Goal: Transaction & Acquisition: Register for event/course

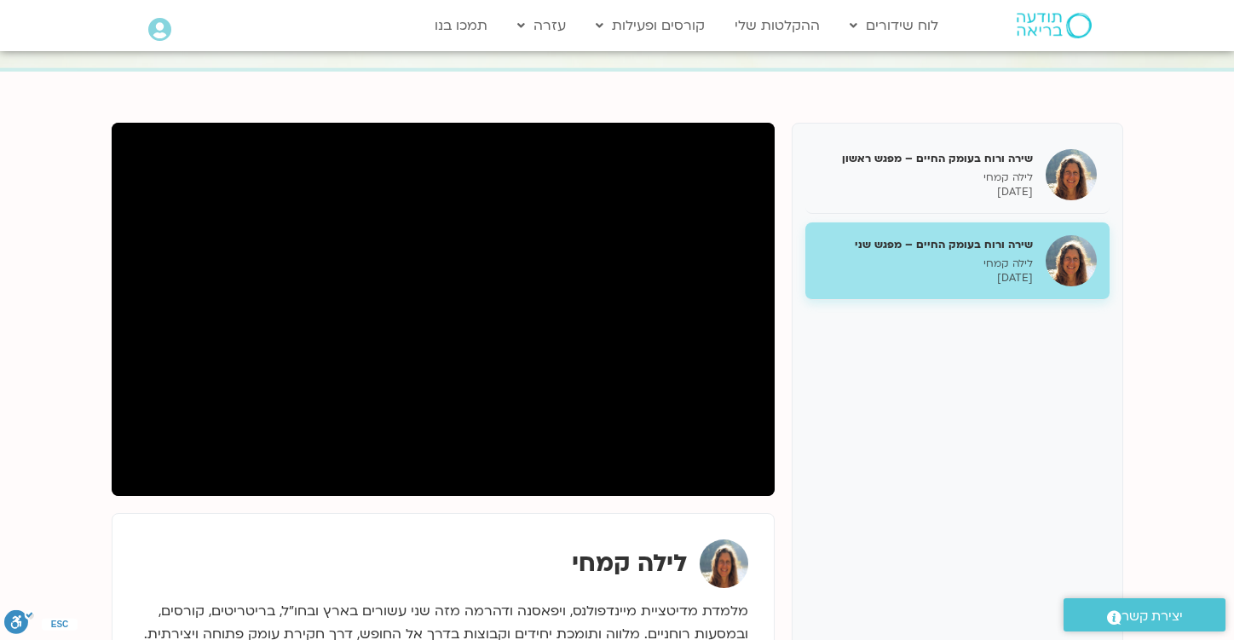
scroll to position [159, 0]
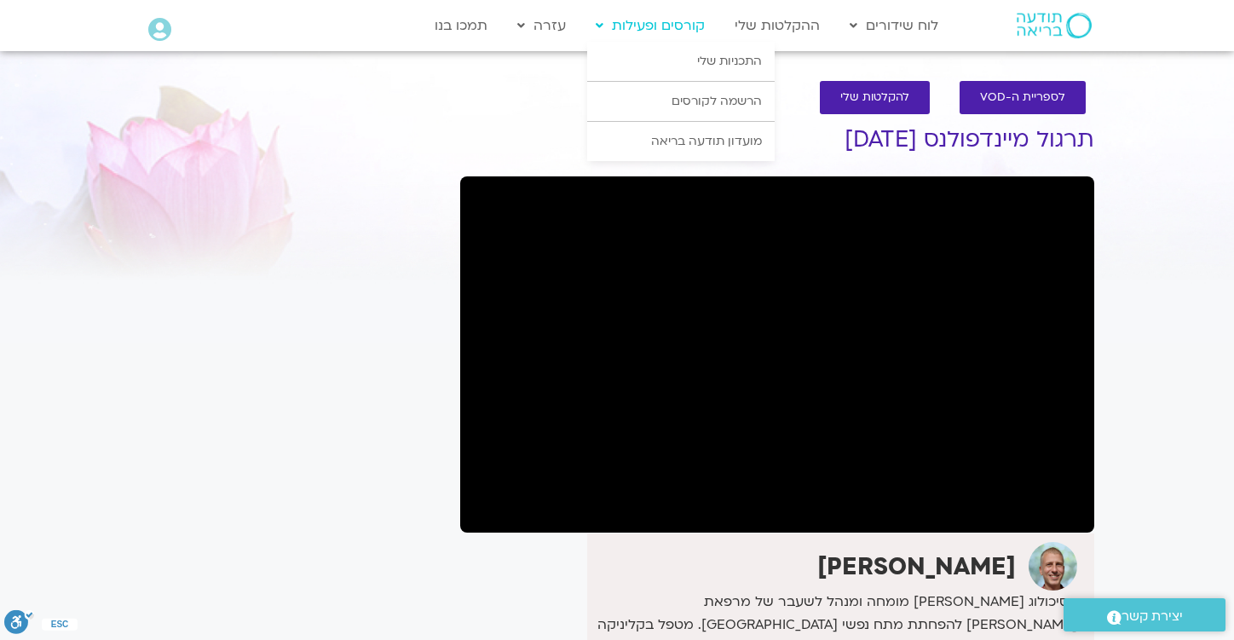
click at [667, 25] on link "קורסים ופעילות" at bounding box center [650, 25] width 126 height 32
click at [717, 100] on link "הרשמה לקורסים" at bounding box center [681, 101] width 188 height 39
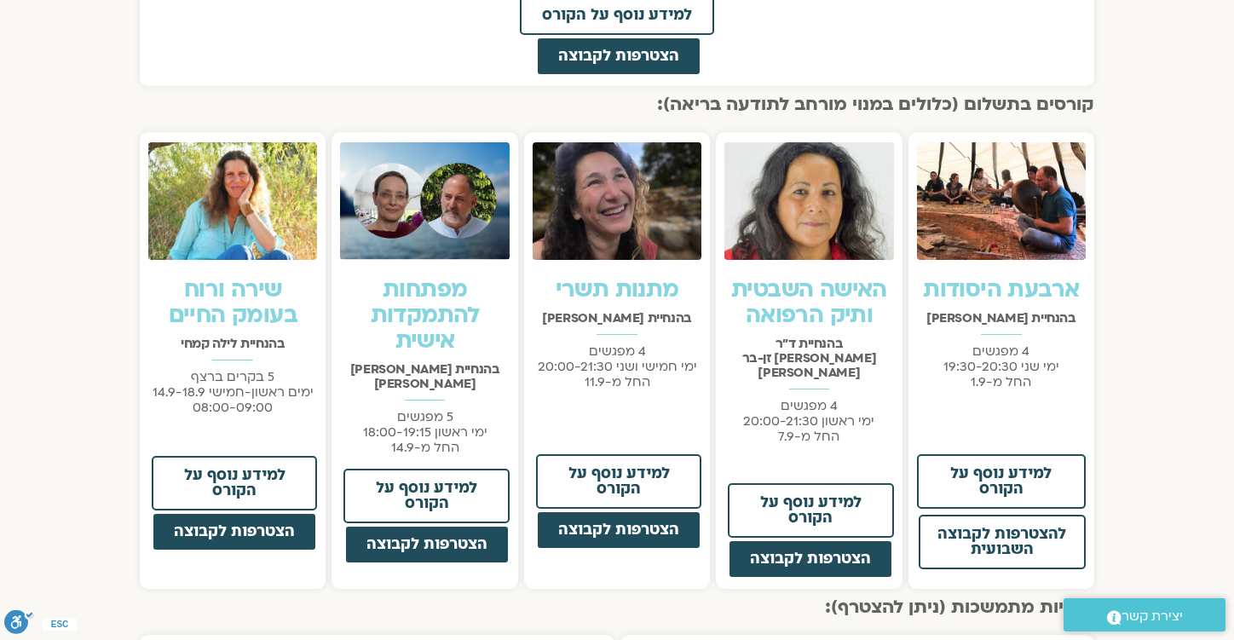
scroll to position [1221, 0]
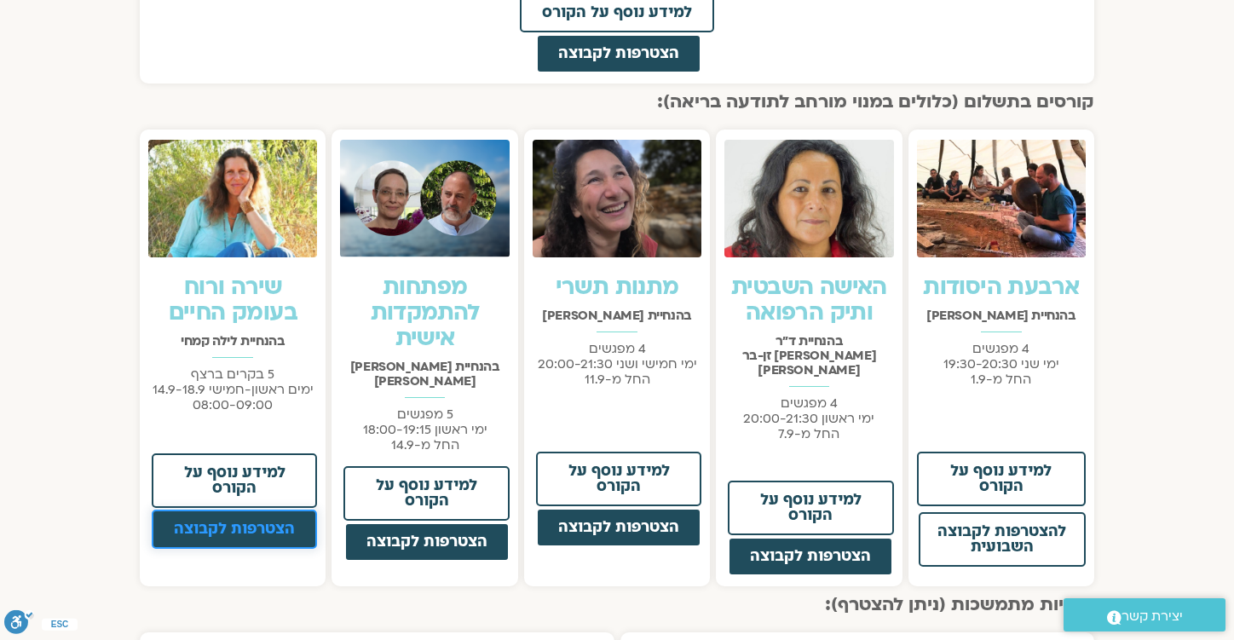
click at [236, 529] on span "הצטרפות לקבוצה" at bounding box center [234, 529] width 121 height 15
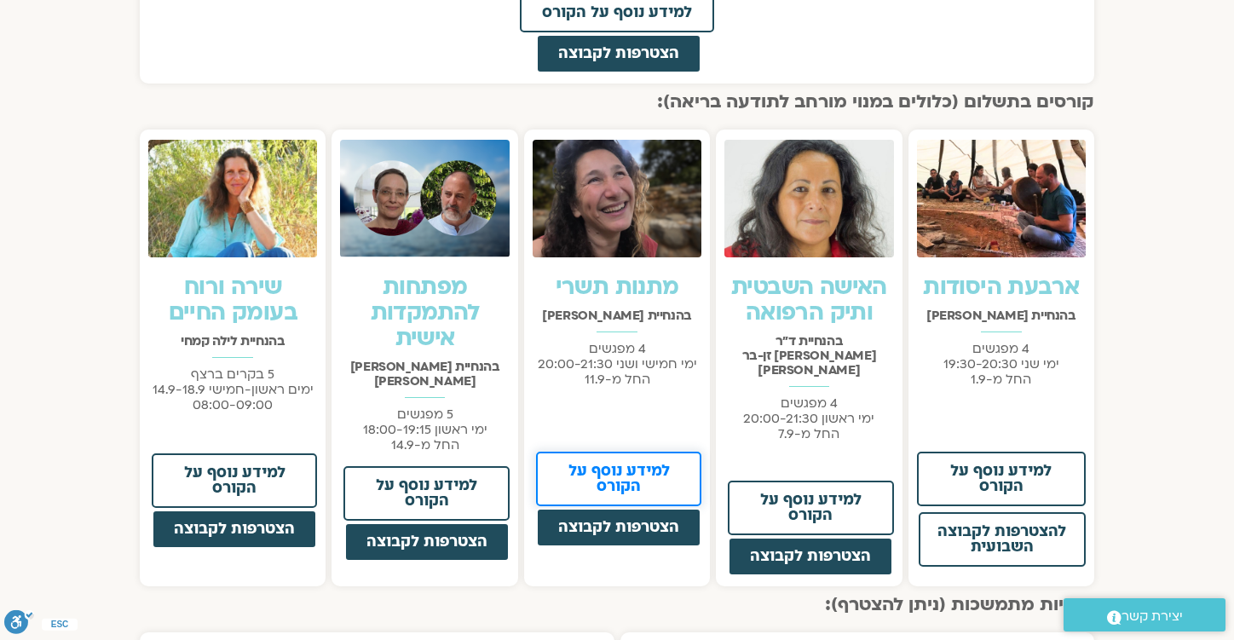
click at [626, 481] on span "למידע נוסף על הקורס" at bounding box center [618, 479] width 121 height 31
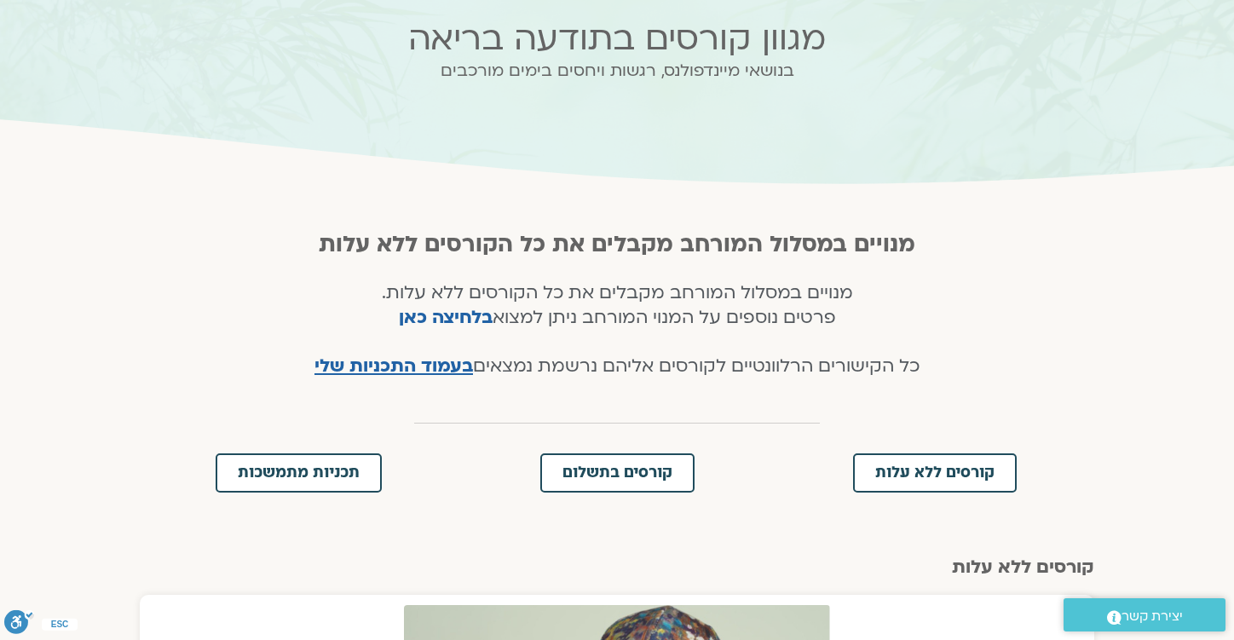
scroll to position [0, 0]
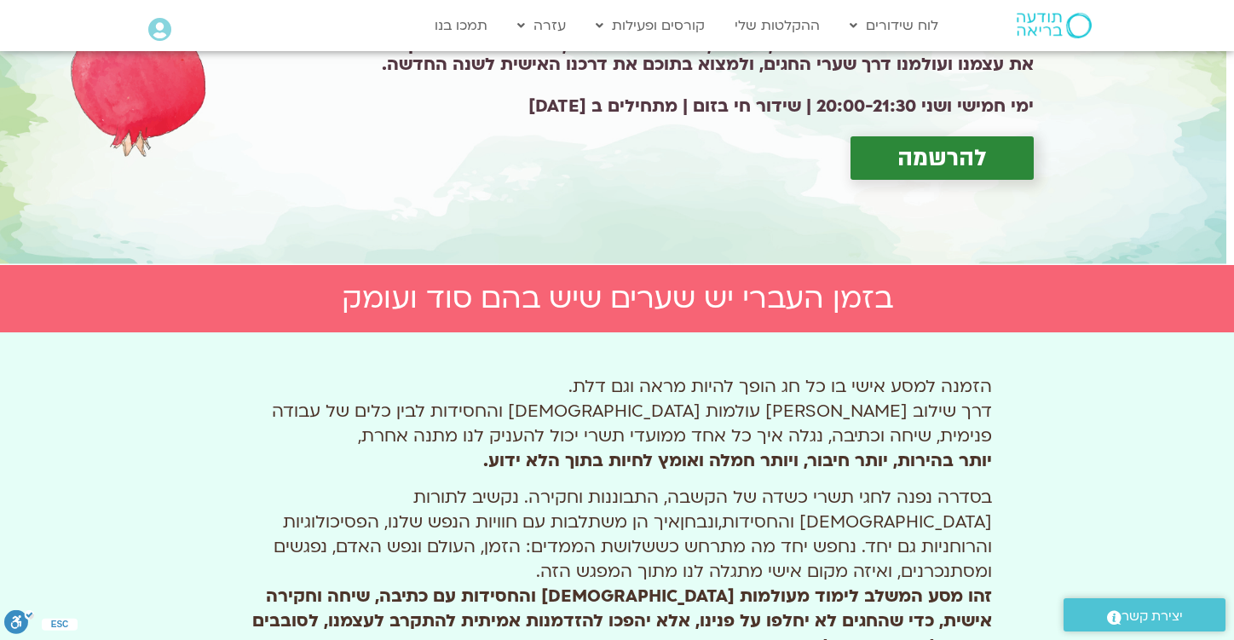
scroll to position [334, 0]
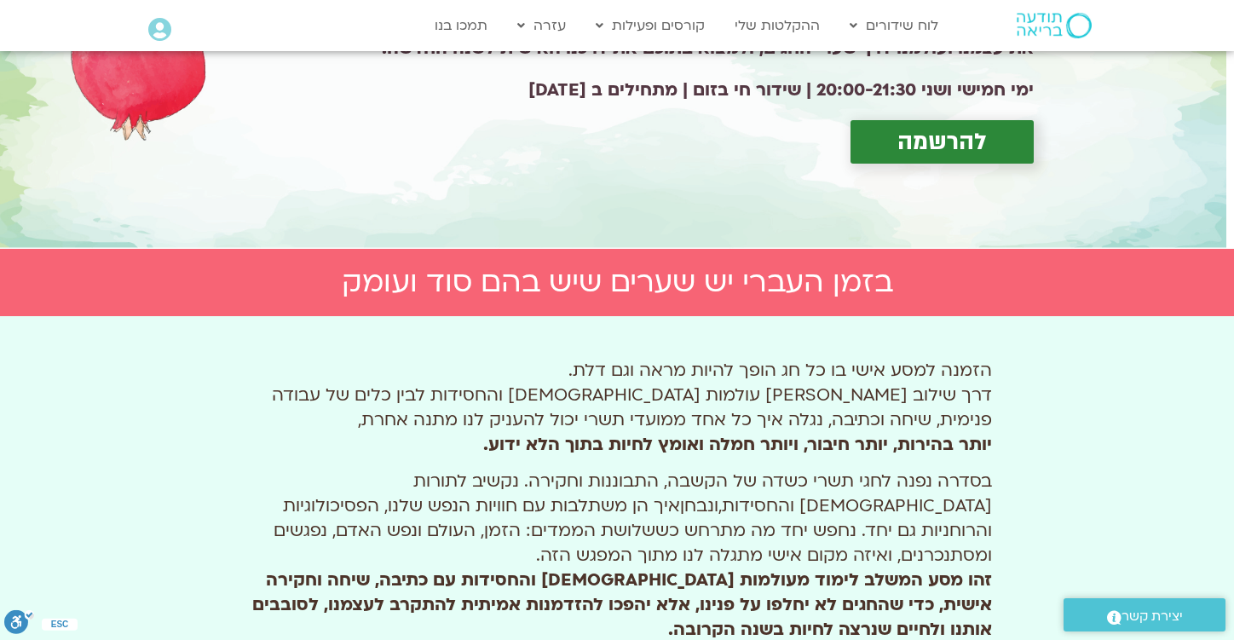
click at [972, 146] on span "להרשמה" at bounding box center [941, 142] width 89 height 26
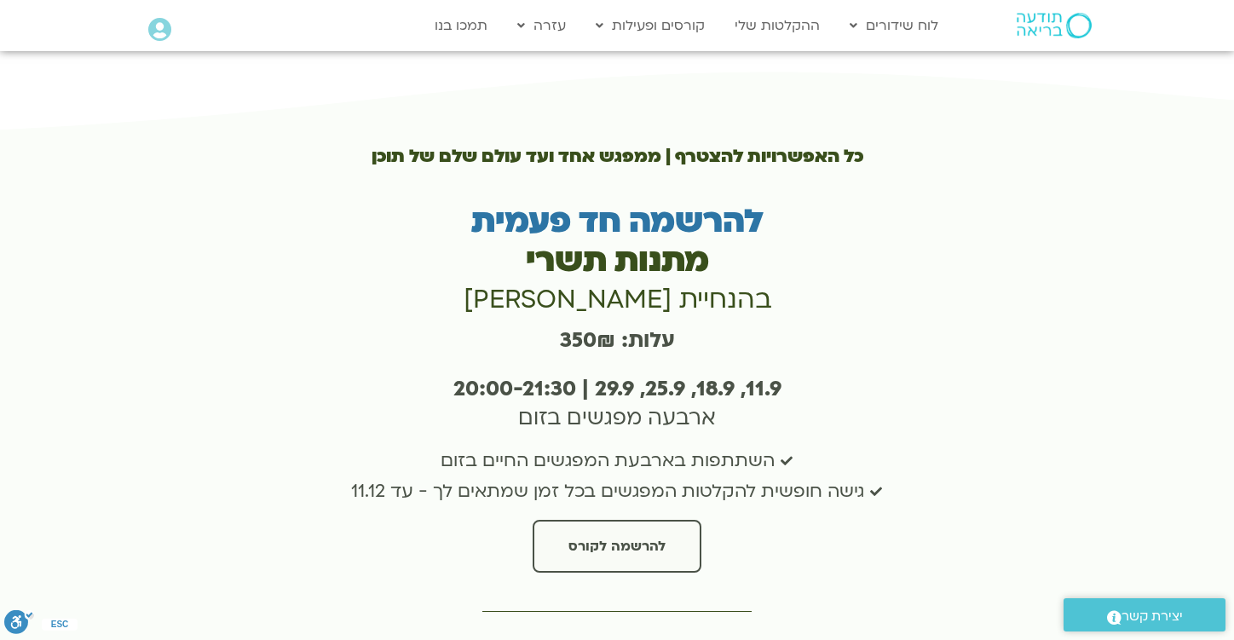
scroll to position [3188, 0]
